Goal: Transaction & Acquisition: Purchase product/service

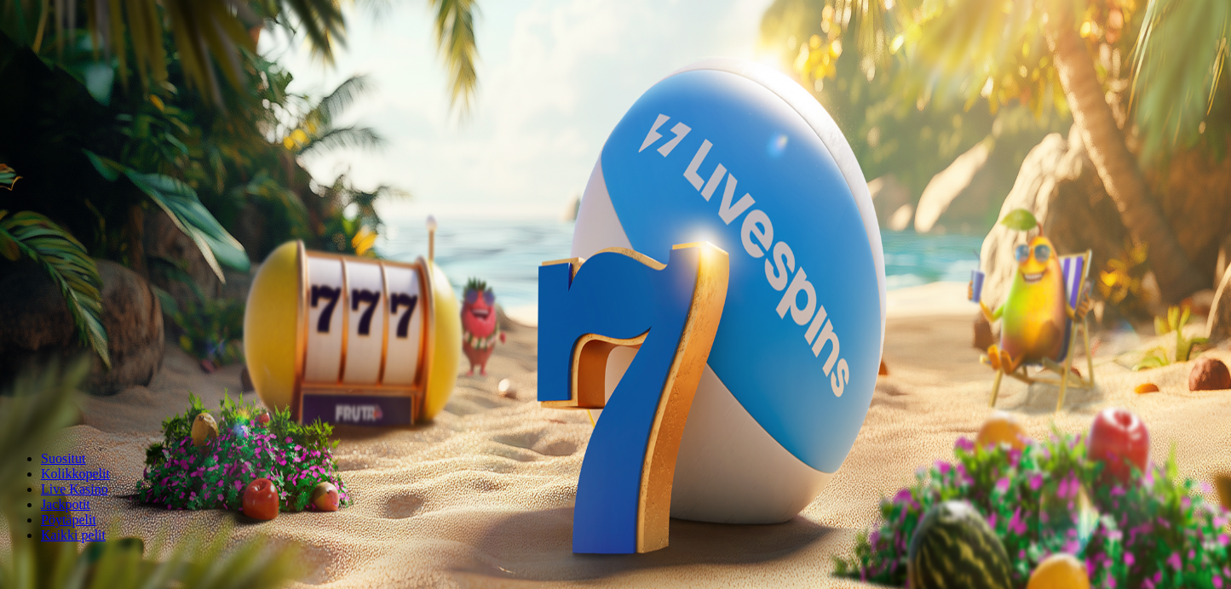
click at [14, 401] on span "minus icon" at bounding box center [14, 401] width 0 height 0
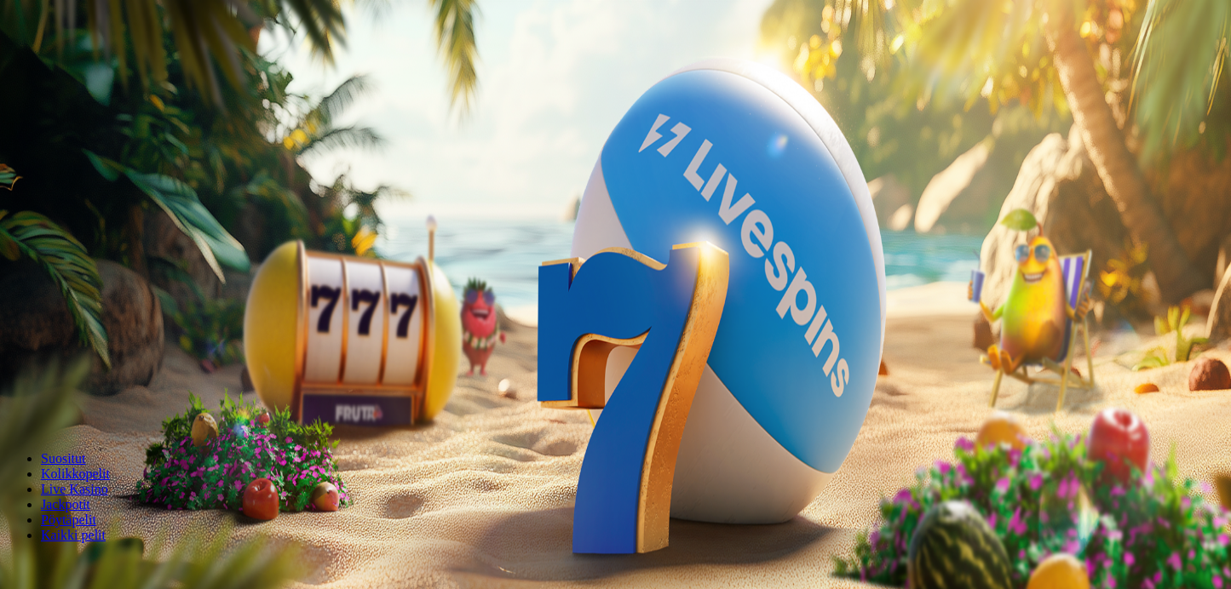
click at [14, 401] on span "minus icon" at bounding box center [14, 401] width 0 height 0
type input "**"
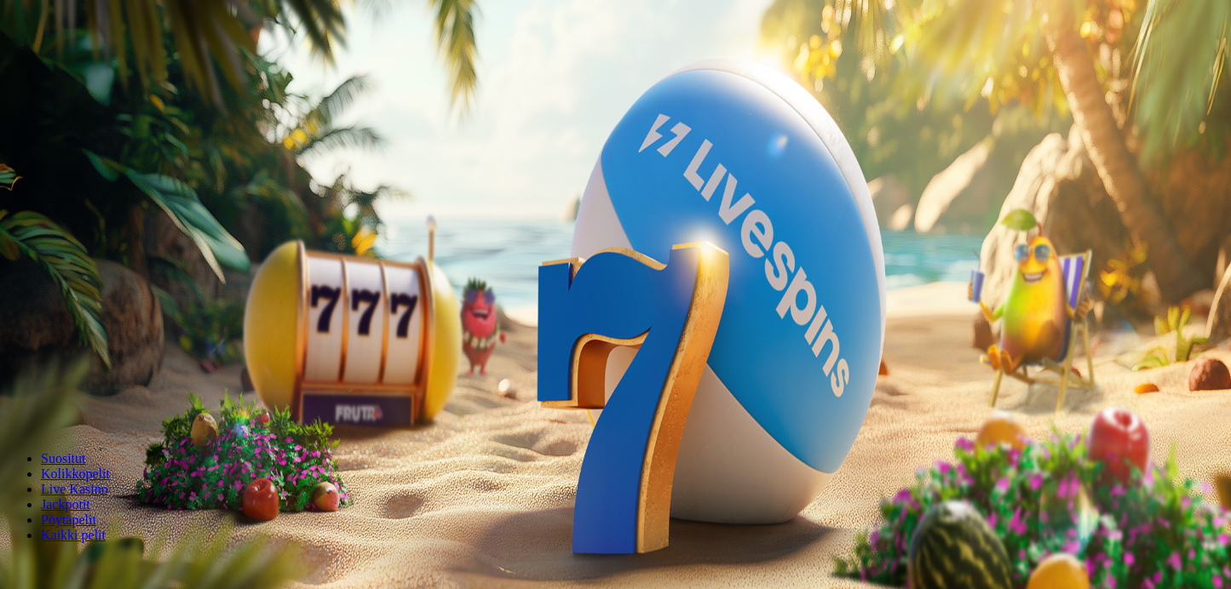
click at [96, 405] on button "Talleta ja pelaa" at bounding box center [51, 414] width 89 height 18
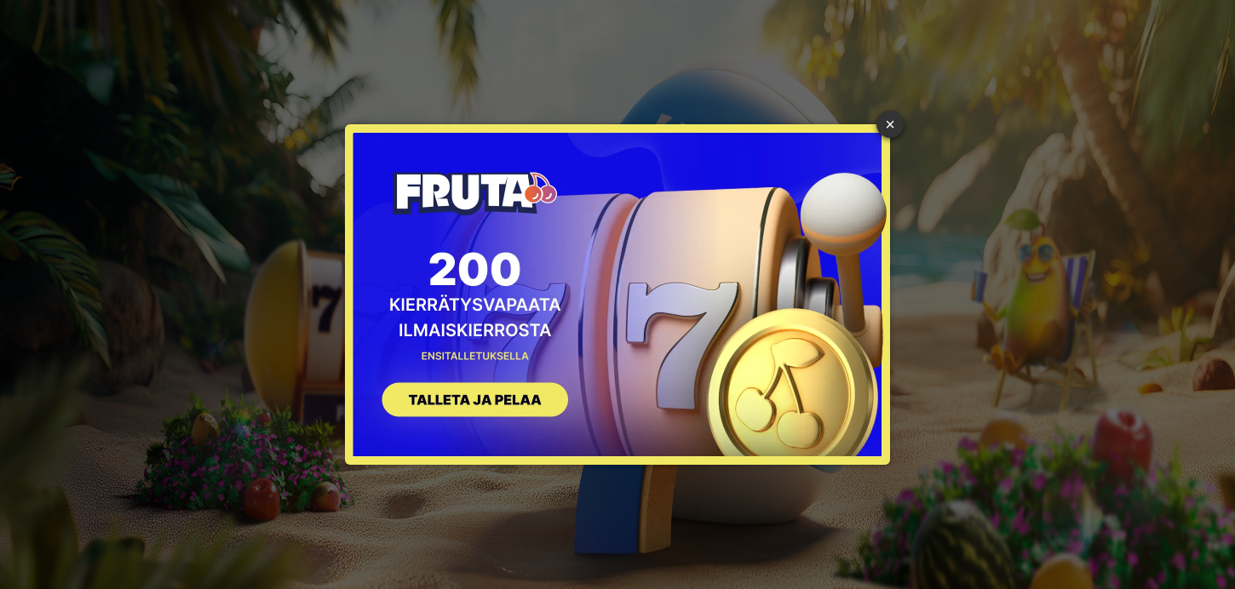
click at [519, 405] on button "SIGN UP" at bounding box center [466, 403] width 215 height 54
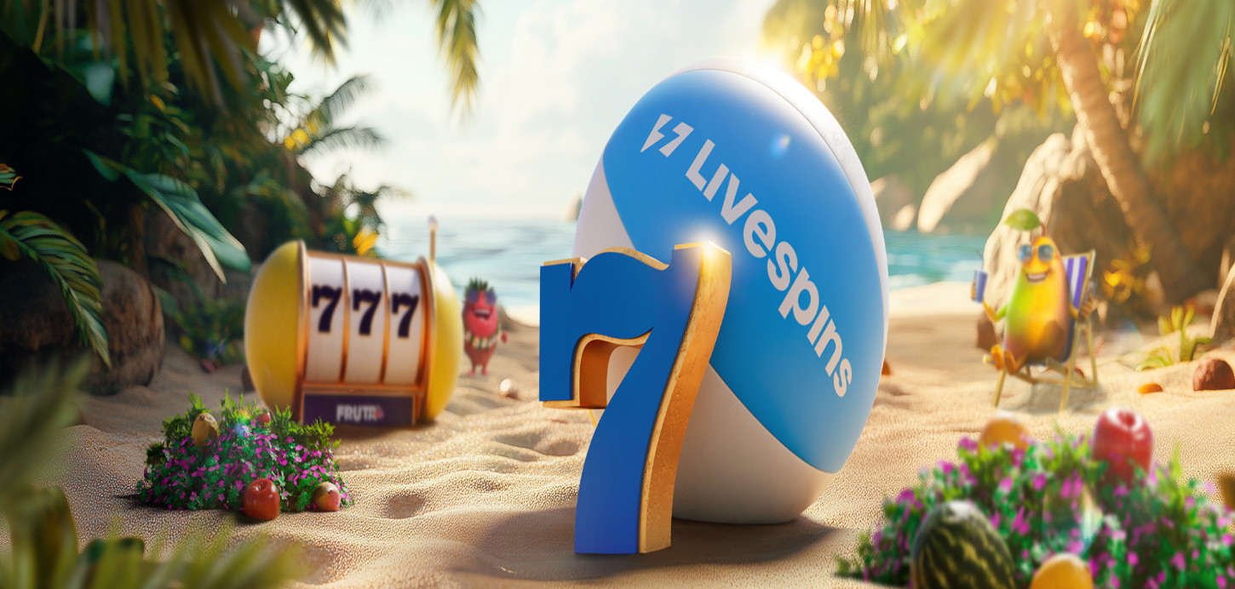
drag, startPoint x: 289, startPoint y: 136, endPoint x: 60, endPoint y: 129, distance: 228.4
click at [60, 129] on div "Talletus € 0.00 Kirjaudu Kasino Live Kasino Tarjoukset 14:42 Aloita pelaaminen …" at bounding box center [617, 223] width 1221 height 433
drag, startPoint x: 286, startPoint y: 151, endPoint x: 162, endPoint y: 131, distance: 125.9
click at [162, 131] on div "Talletus € 0.00 Kirjaudu Kasino Live Kasino Tarjoukset 14:42 Aloita pelaaminen …" at bounding box center [617, 223] width 1221 height 433
type input "**"
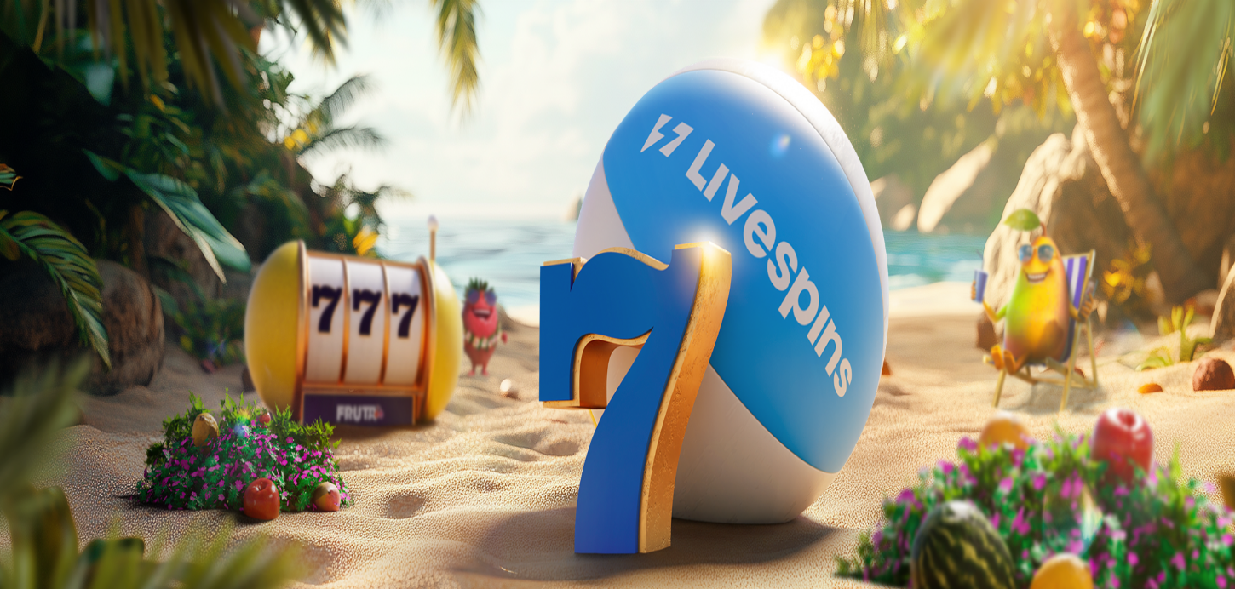
click at [123, 422] on button "TALLETA JA PELAA" at bounding box center [65, 431] width 116 height 18
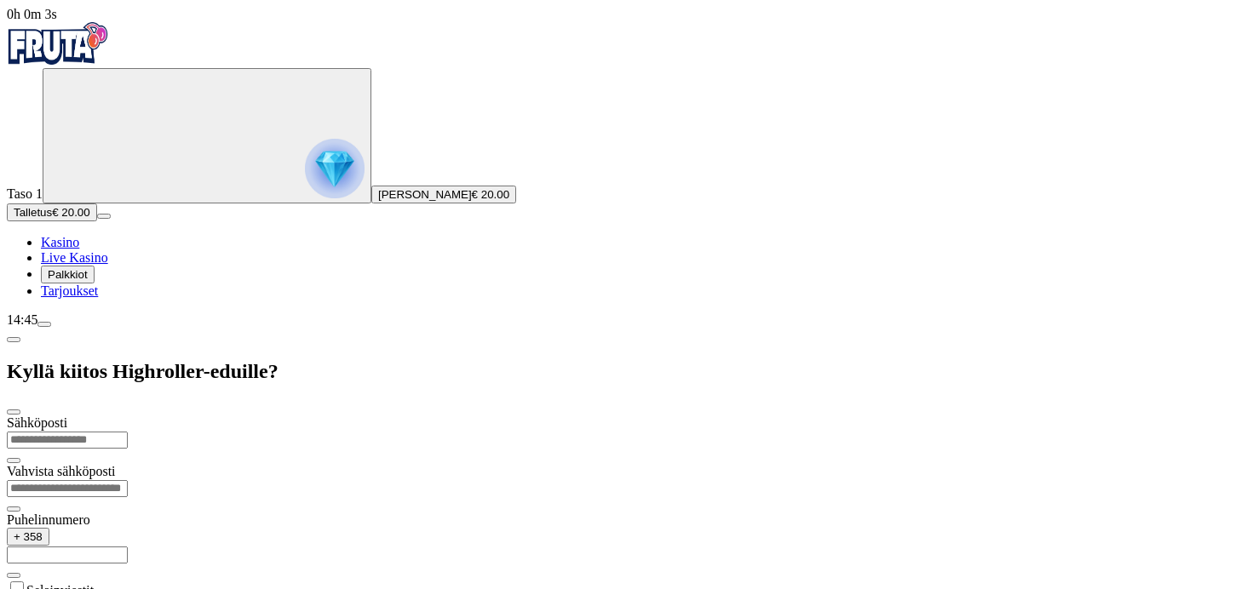
click at [128, 432] on input "email" at bounding box center [67, 440] width 121 height 17
type input "**********"
drag, startPoint x: 382, startPoint y: 282, endPoint x: 213, endPoint y: 280, distance: 168.6
click at [213, 528] on div "+ 358 *********" at bounding box center [617, 553] width 1221 height 51
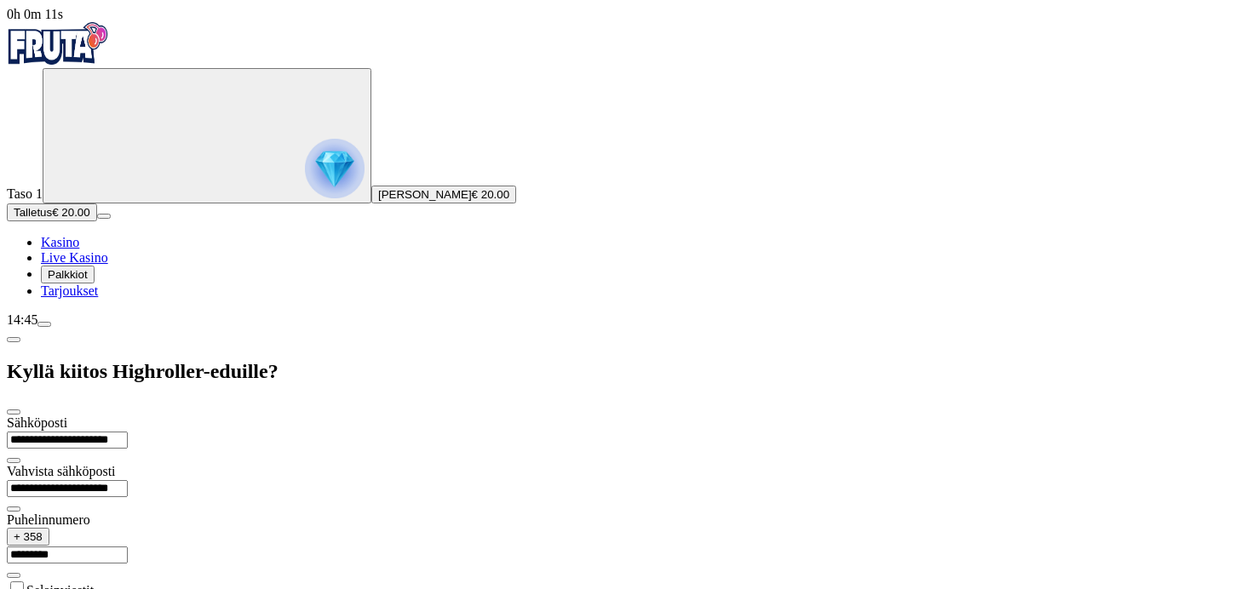
type input "*********"
click at [214, 579] on div "Selainviestit" at bounding box center [617, 596] width 1221 height 35
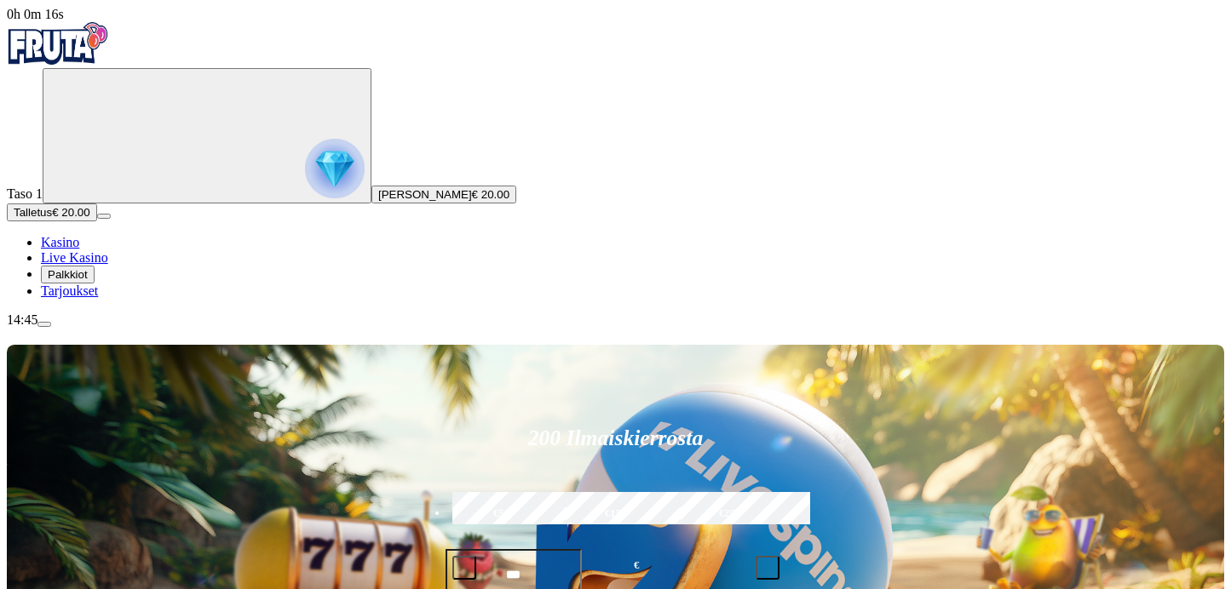
click at [88, 281] on span "Palkkiot" at bounding box center [68, 274] width 40 height 13
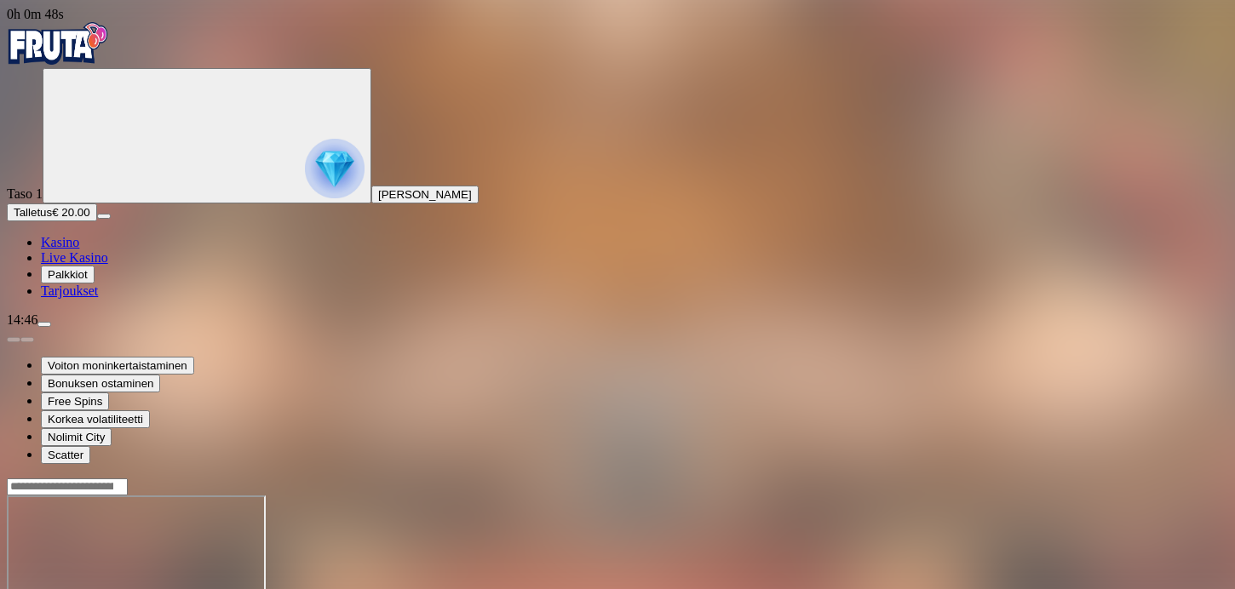
click at [87, 281] on span "Palkkiot" at bounding box center [68, 274] width 40 height 13
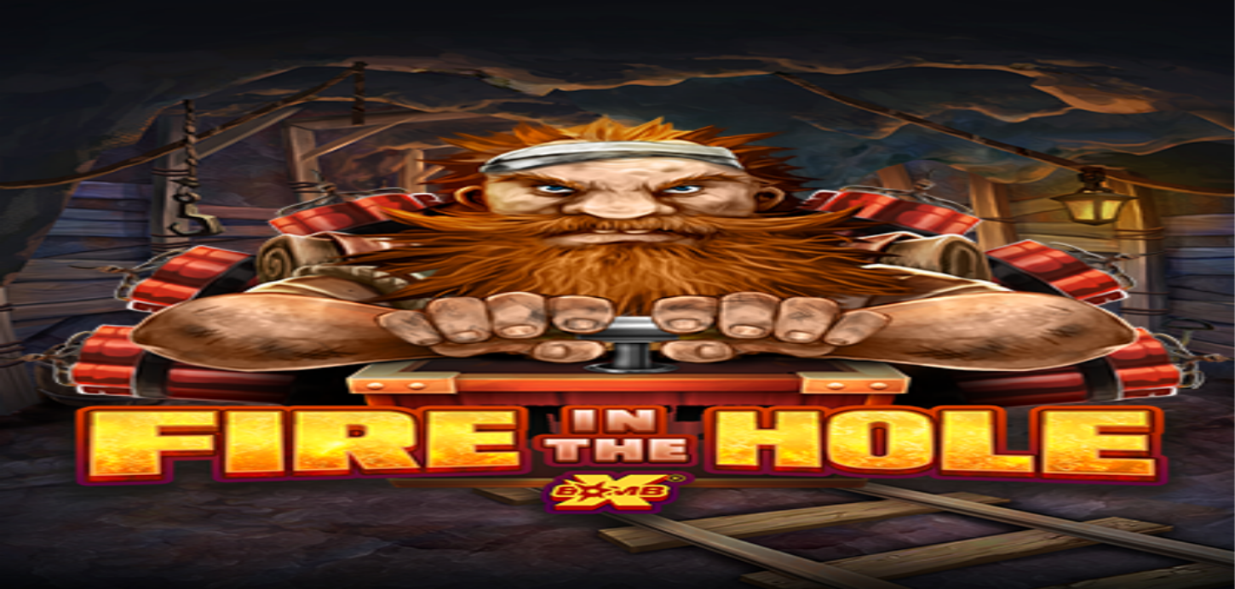
click at [88, 281] on span "Palkkiot" at bounding box center [68, 274] width 40 height 13
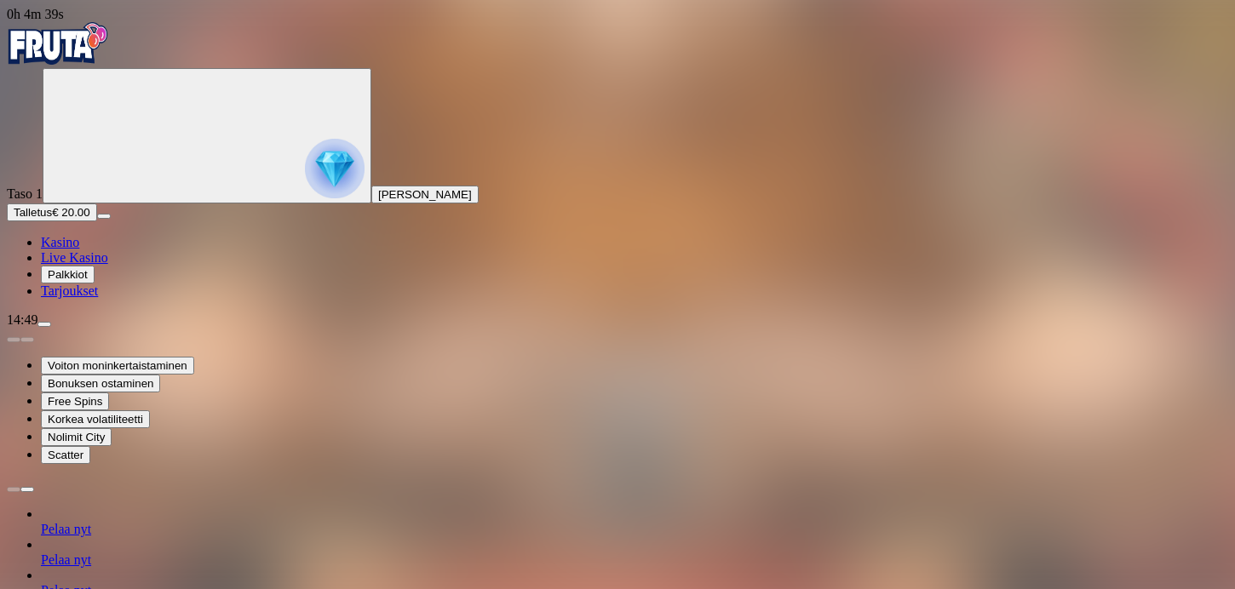
click at [88, 281] on span "Palkkiot" at bounding box center [68, 274] width 40 height 13
click at [79, 250] on span "Kasino" at bounding box center [60, 242] width 38 height 14
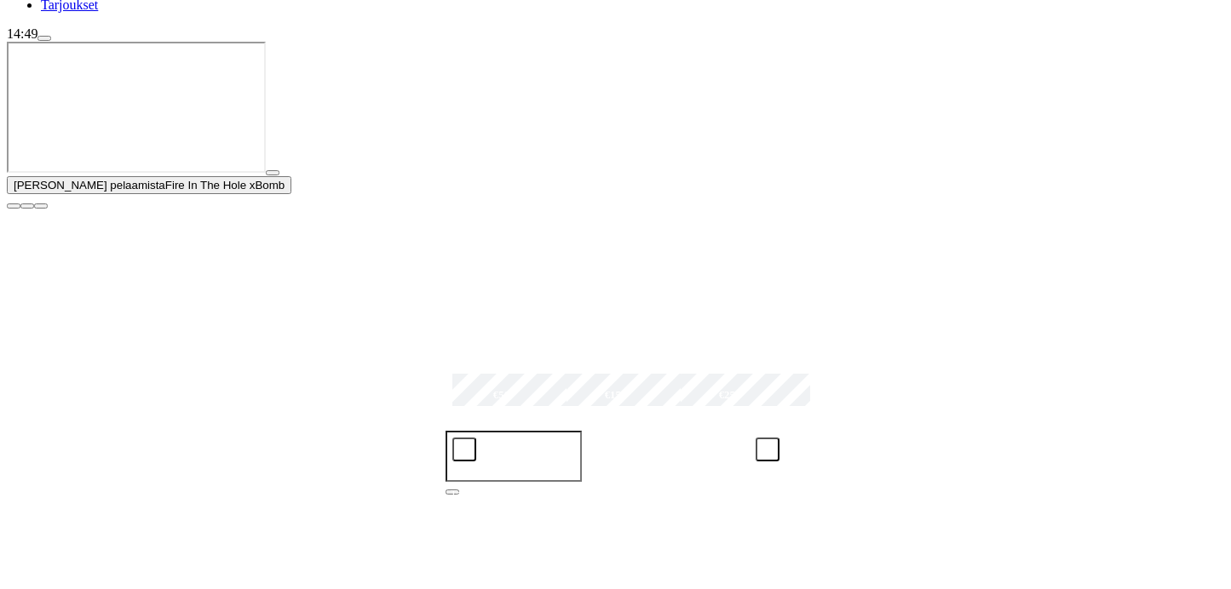
scroll to position [290, 0]
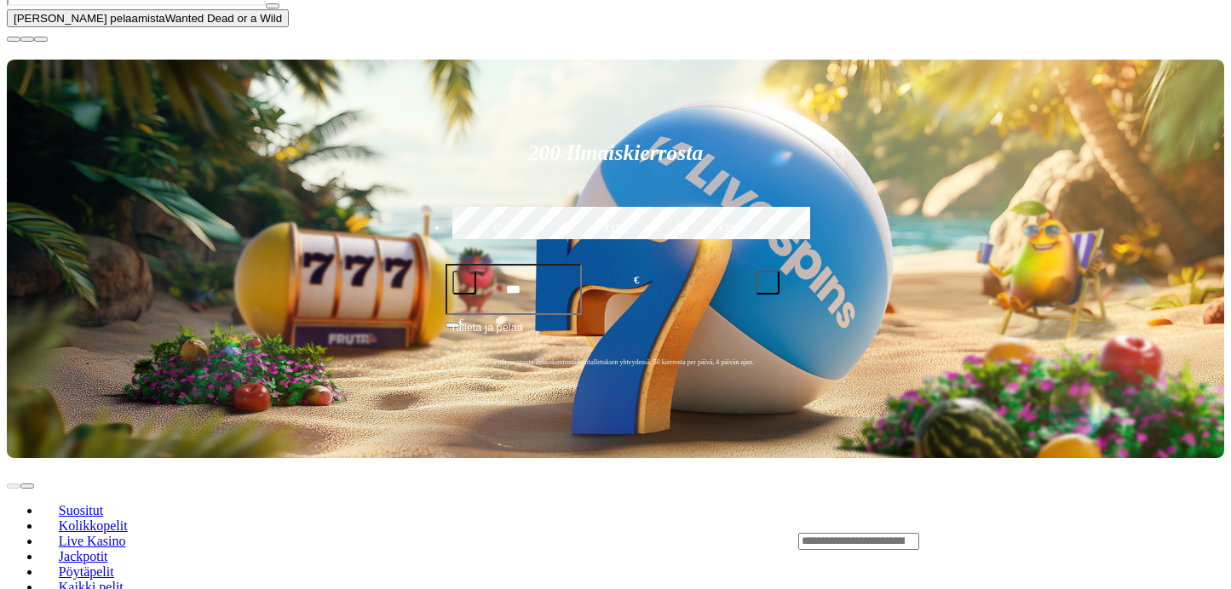
scroll to position [461, 0]
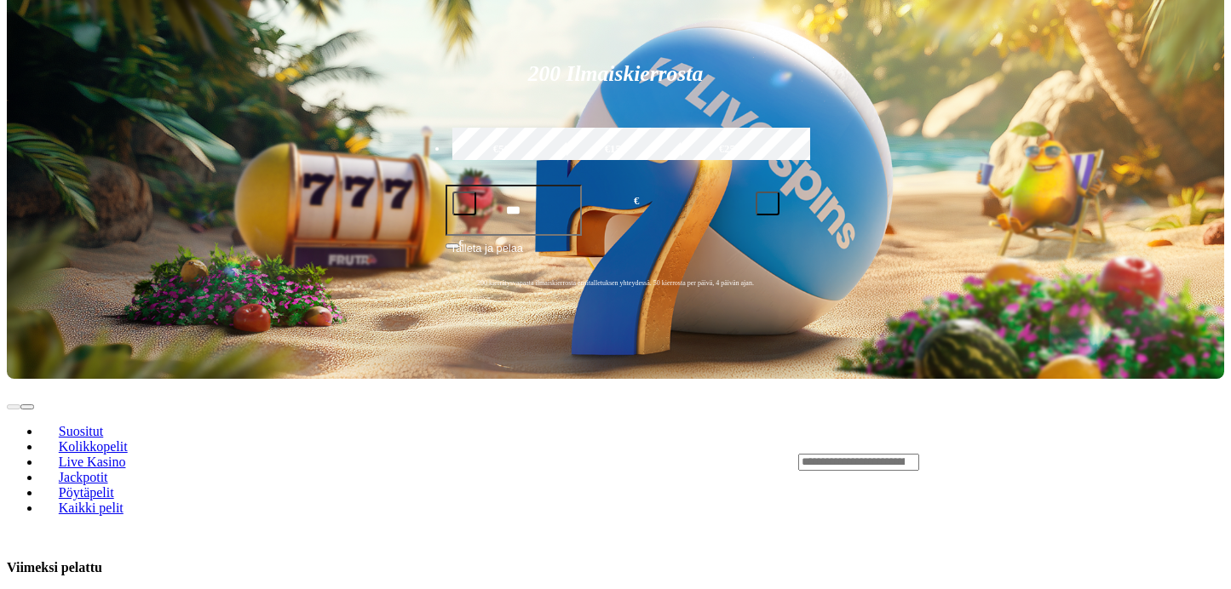
scroll to position [623, 0]
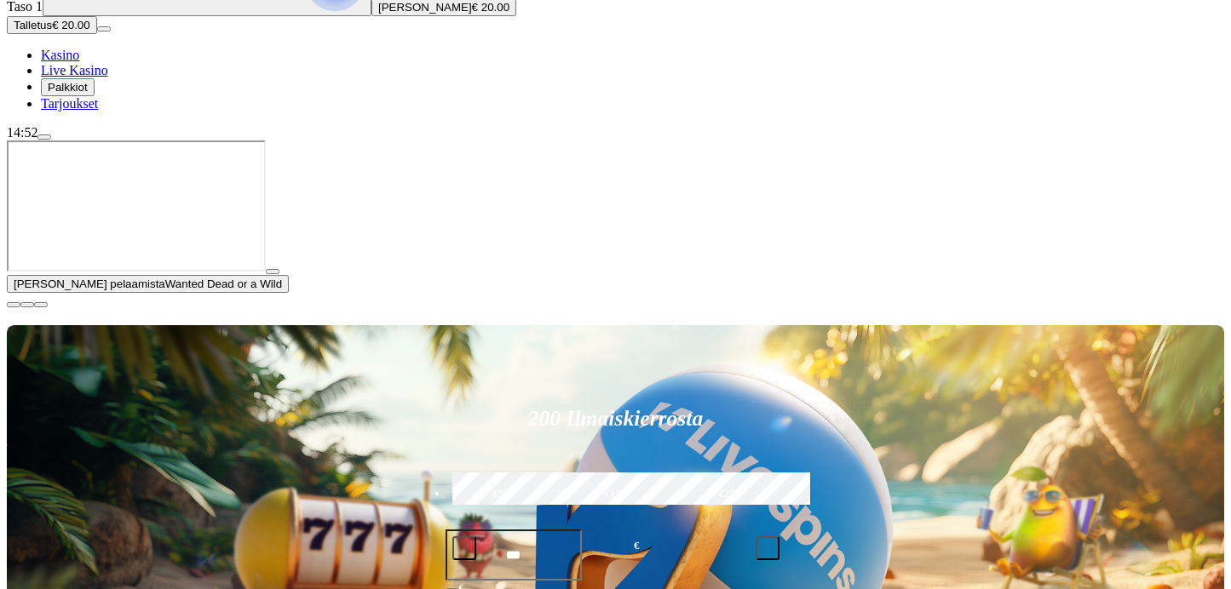
scroll to position [189, 0]
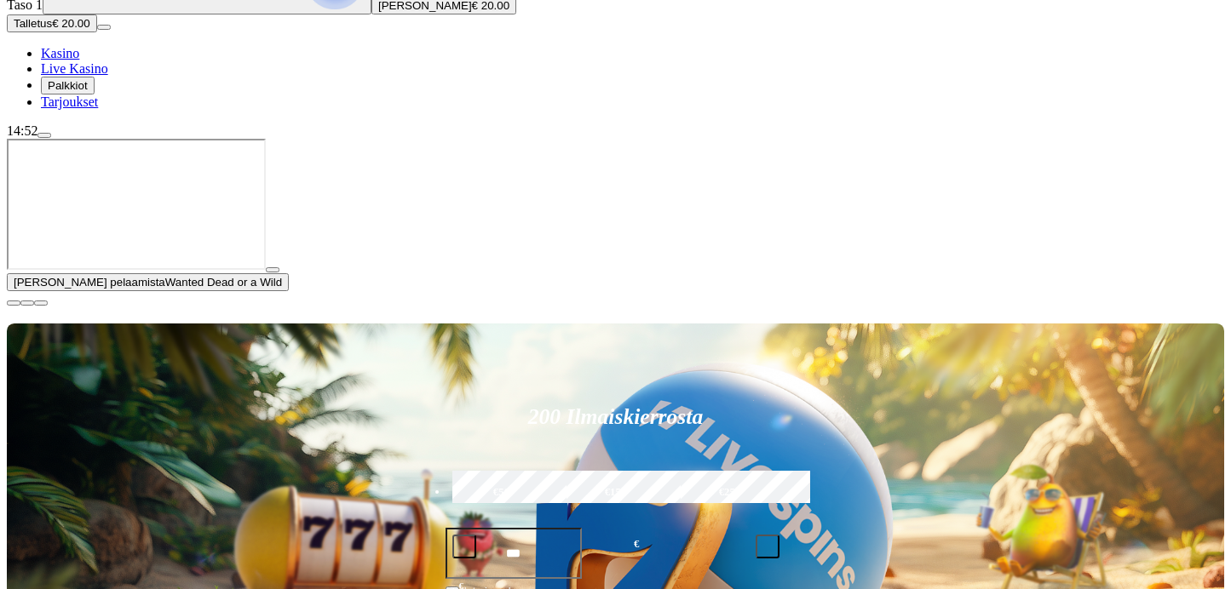
click at [14, 303] on span "close icon" at bounding box center [14, 303] width 0 height 0
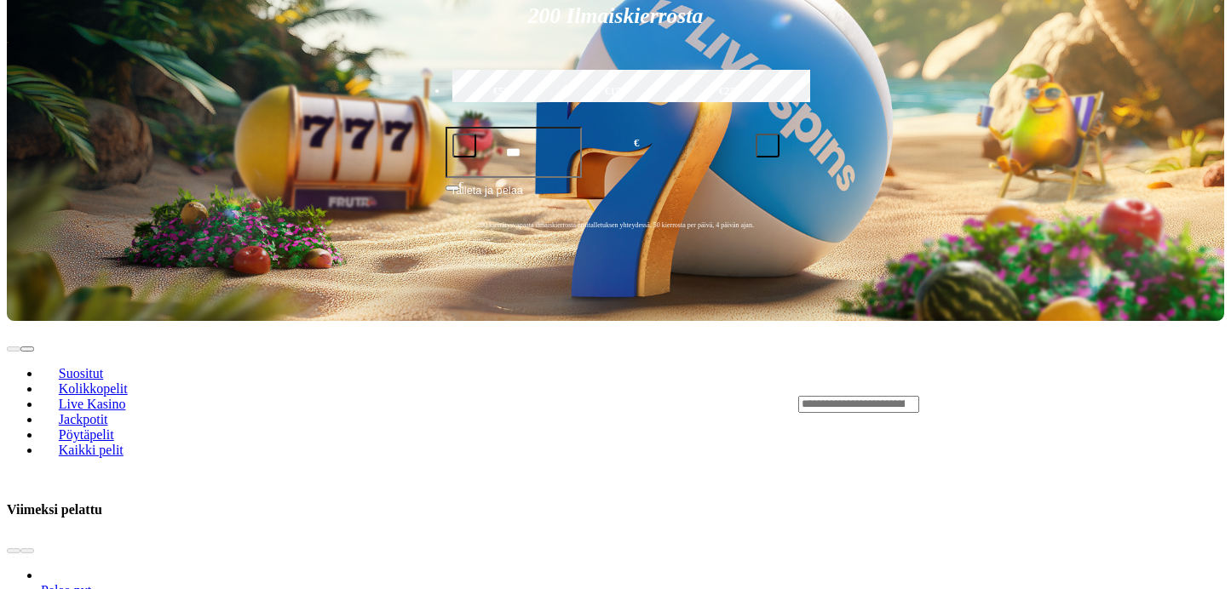
scroll to position [425, 0]
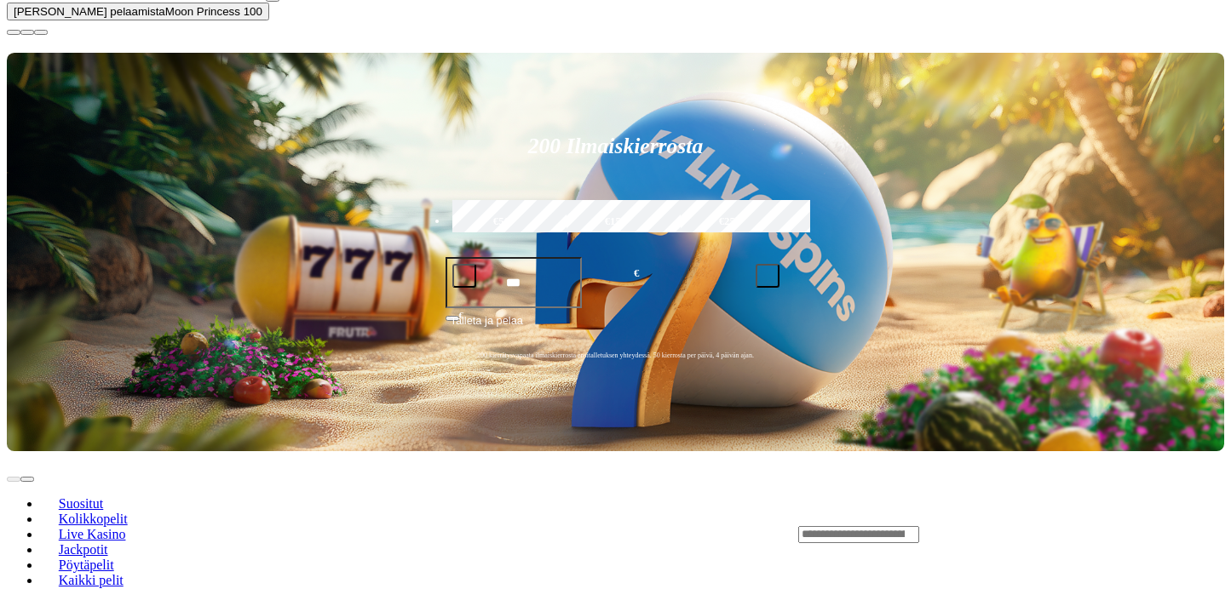
scroll to position [464, 0]
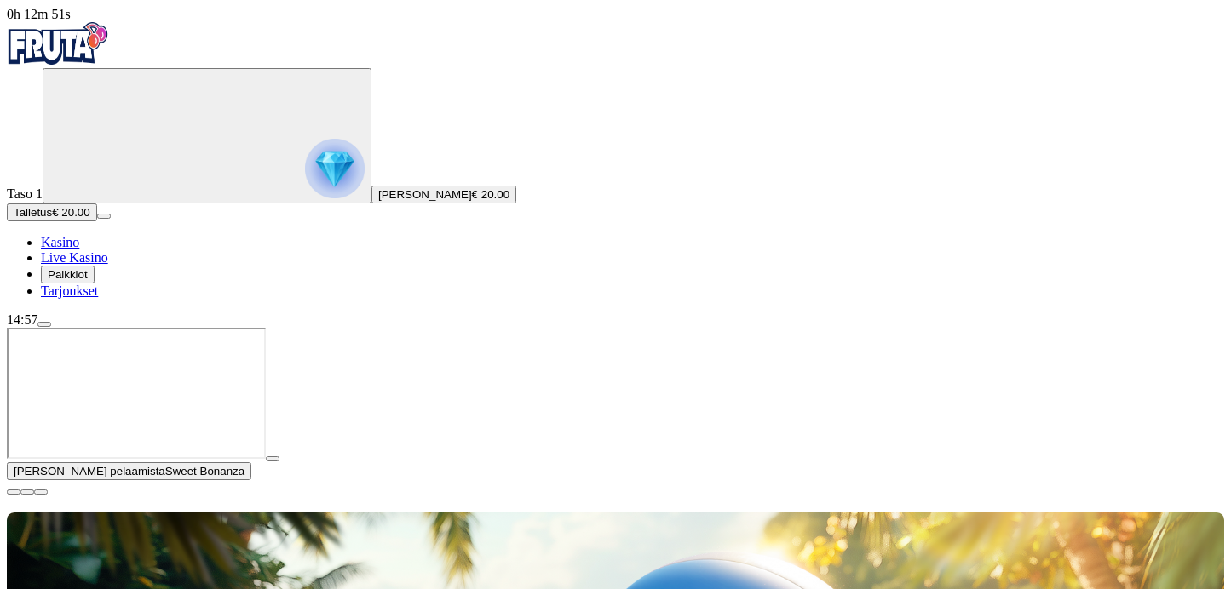
drag, startPoint x: 911, startPoint y: 365, endPoint x: 968, endPoint y: 359, distance: 57.4
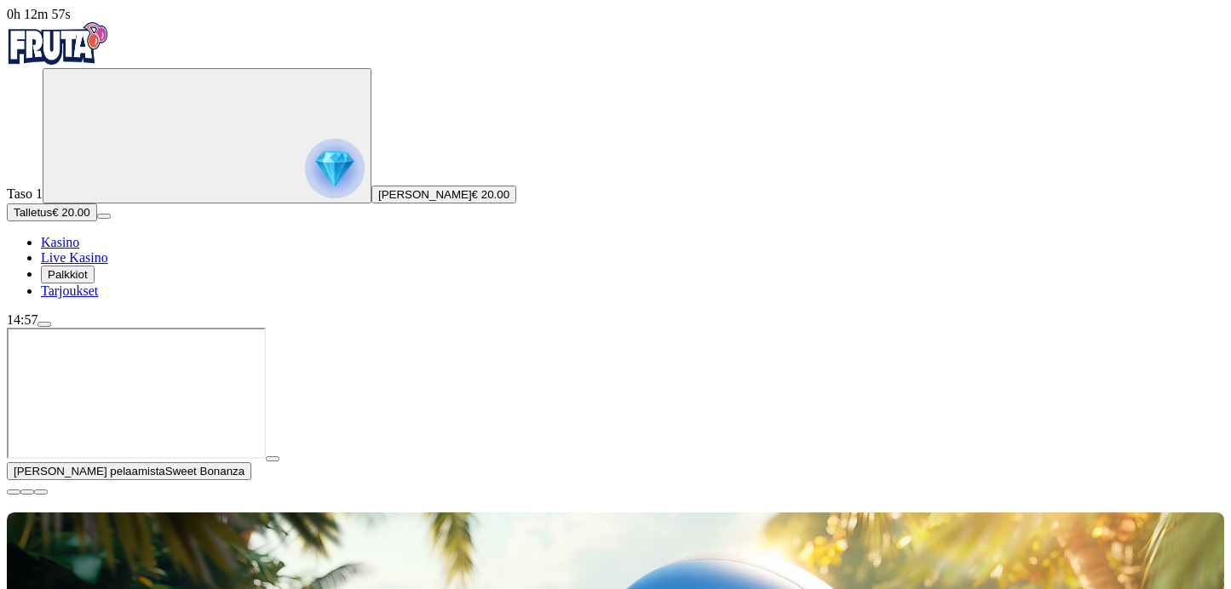
drag, startPoint x: 968, startPoint y: 359, endPoint x: 746, endPoint y: 350, distance: 222.5
type input "********"
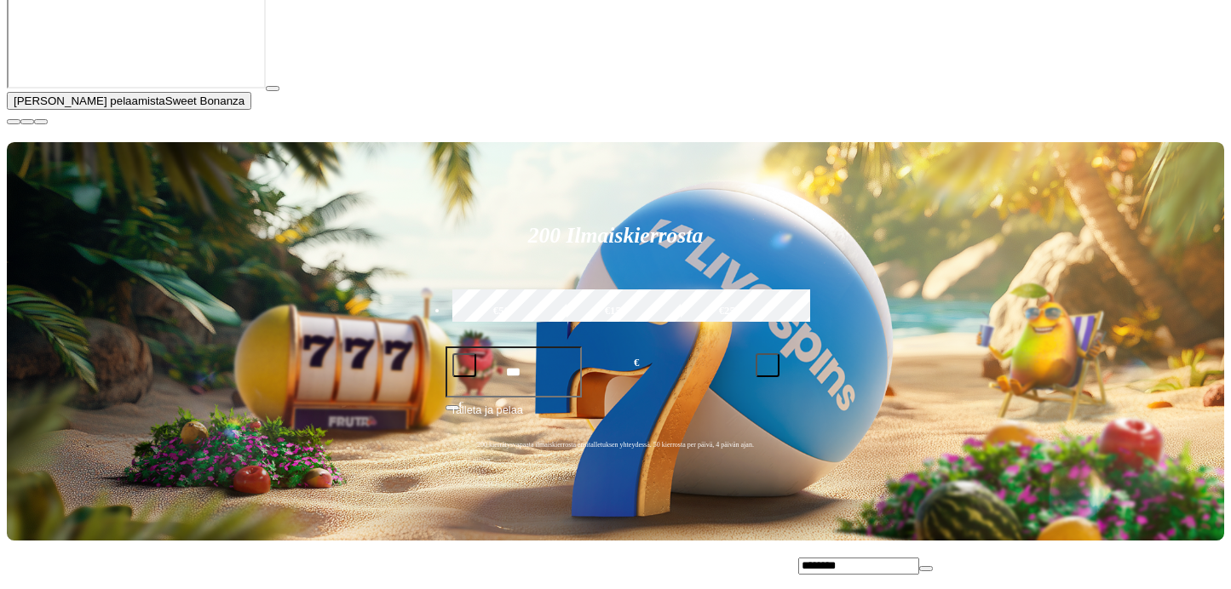
scroll to position [611, 0]
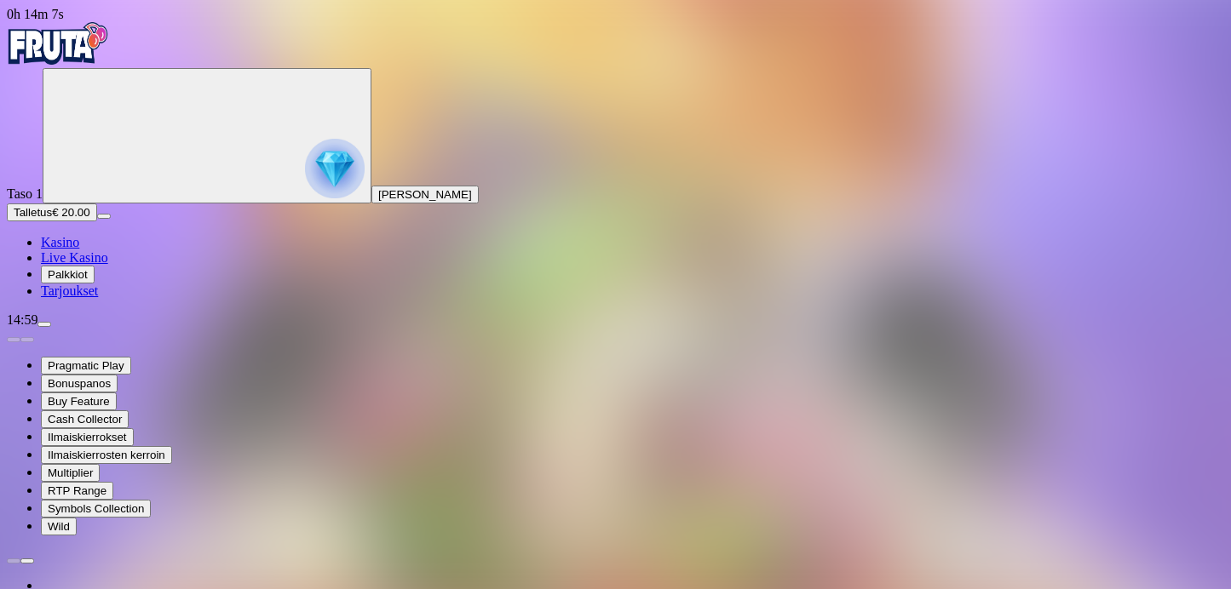
click at [77, 281] on span "Palkkiot" at bounding box center [68, 274] width 40 height 13
click at [79, 250] on span "Kasino" at bounding box center [60, 242] width 38 height 14
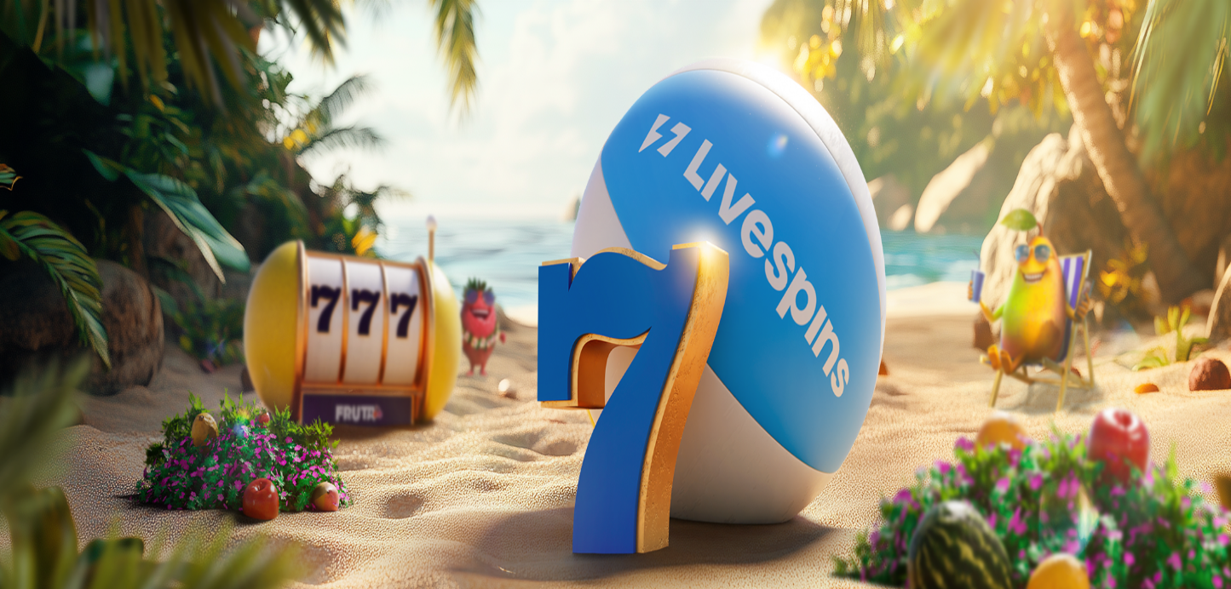
click at [91, 298] on span "Tarjoukset" at bounding box center [69, 291] width 57 height 14
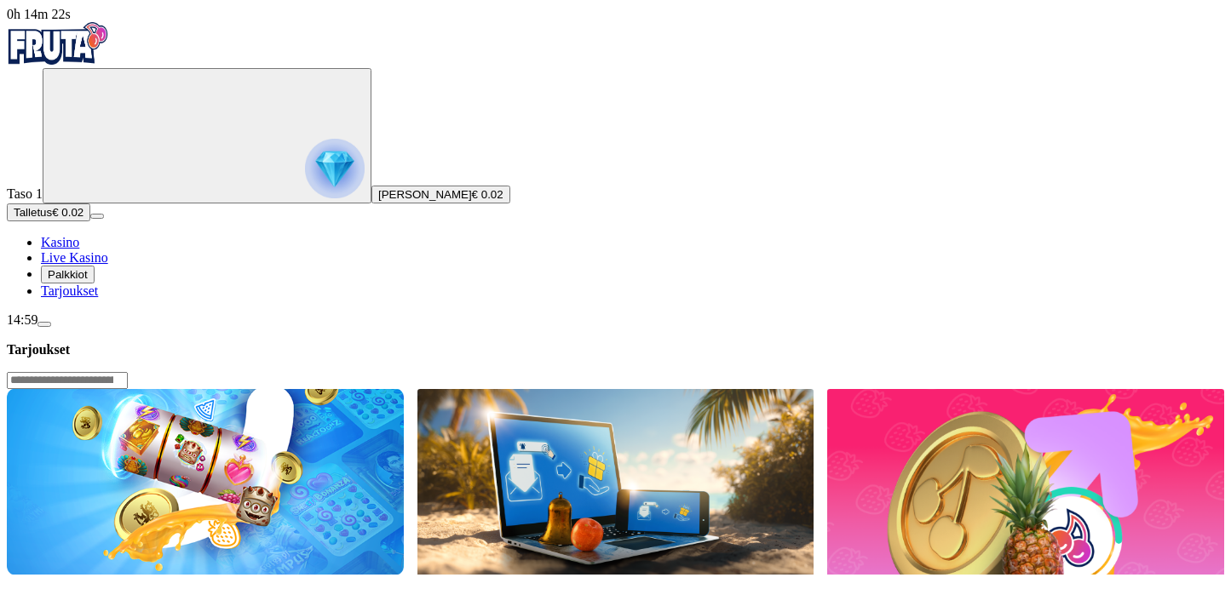
click at [404, 389] on img at bounding box center [205, 481] width 397 height 185
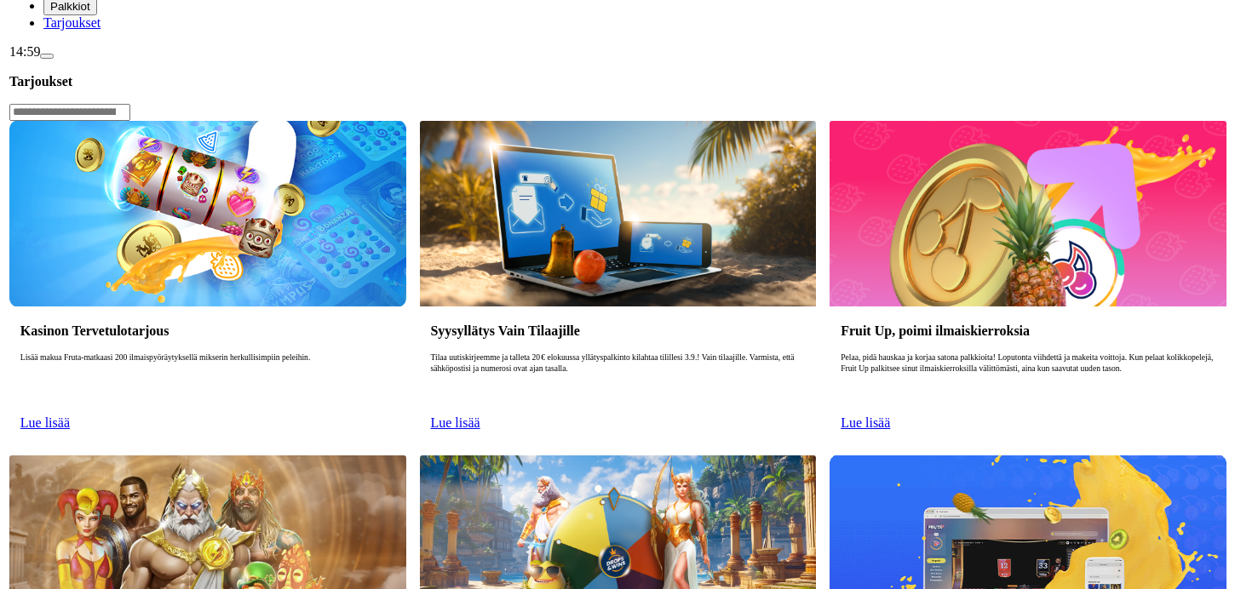
scroll to position [286, 0]
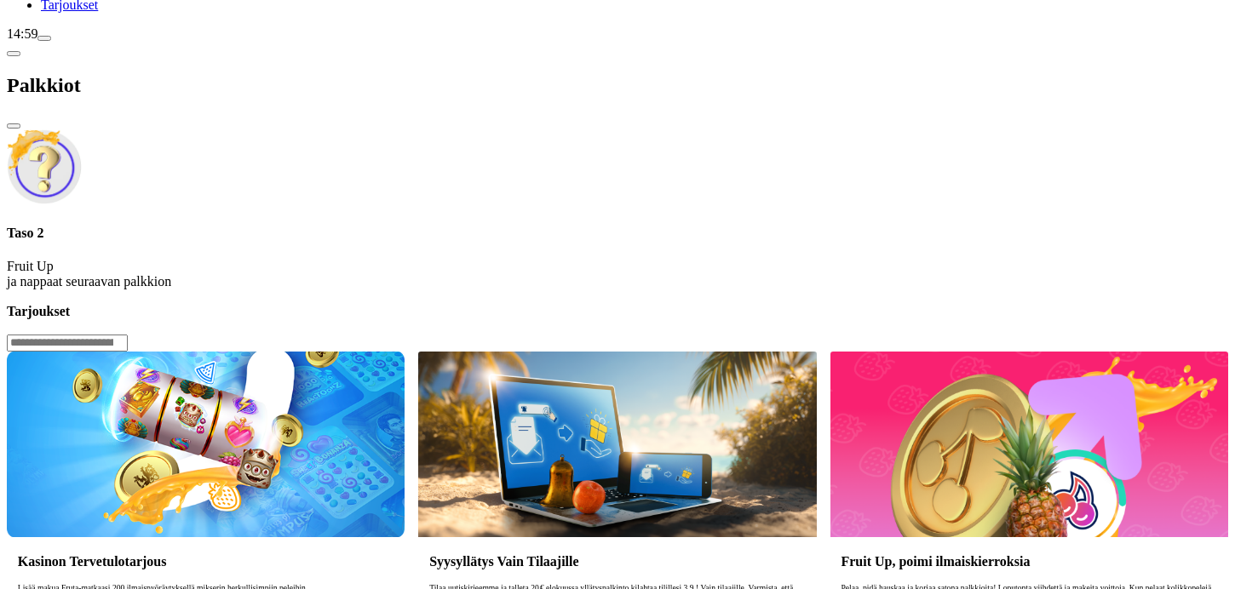
click at [14, 126] on span "close icon" at bounding box center [14, 126] width 0 height 0
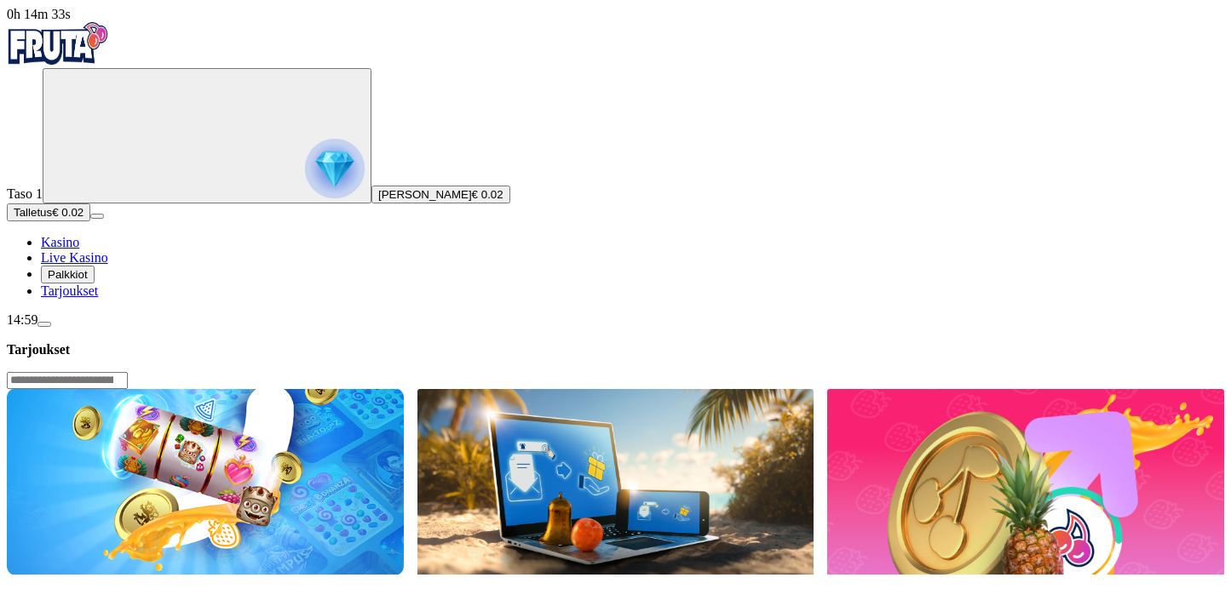
click at [44, 324] on span "menu icon" at bounding box center [44, 324] width 0 height 0
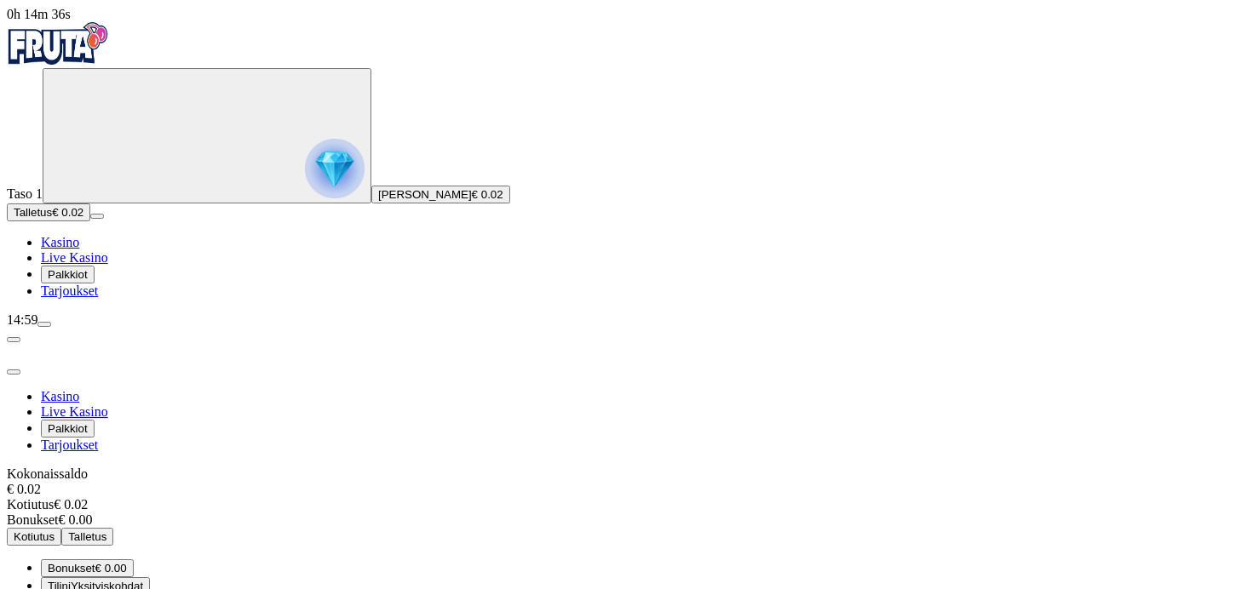
click at [471, 328] on div at bounding box center [617, 352] width 1221 height 48
click at [14, 372] on span "close icon" at bounding box center [14, 372] width 0 height 0
